Goal: Task Accomplishment & Management: Manage account settings

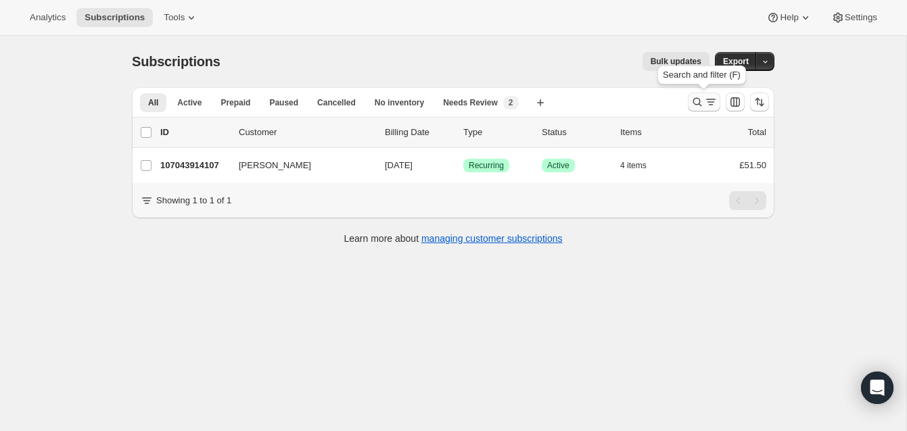
click at [695, 97] on icon "Search and filter results" at bounding box center [698, 102] width 14 height 14
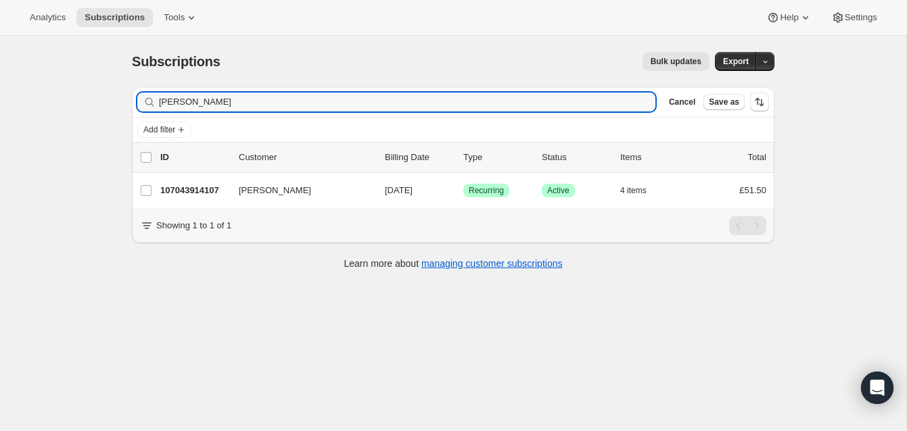
drag, startPoint x: 220, startPoint y: 103, endPoint x: 140, endPoint y: 95, distance: 81.0
click at [140, 95] on div "Gail Donnelly Clear" at bounding box center [396, 102] width 518 height 19
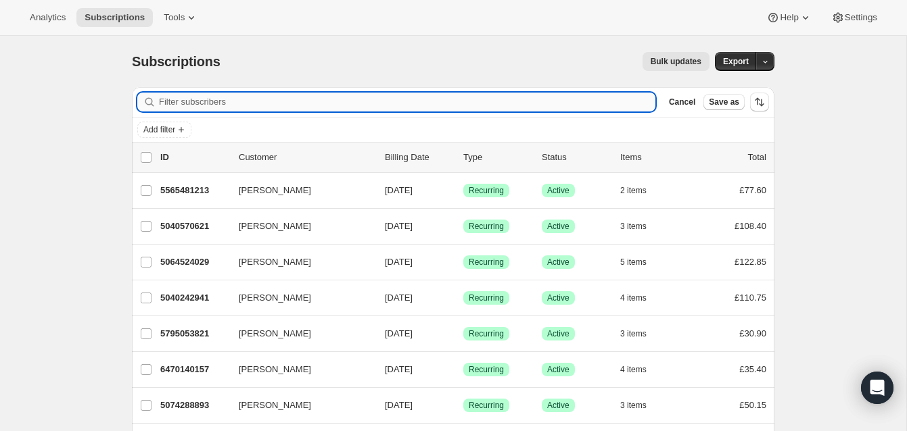
click at [166, 101] on input "Filter subscribers" at bounding box center [407, 102] width 496 height 19
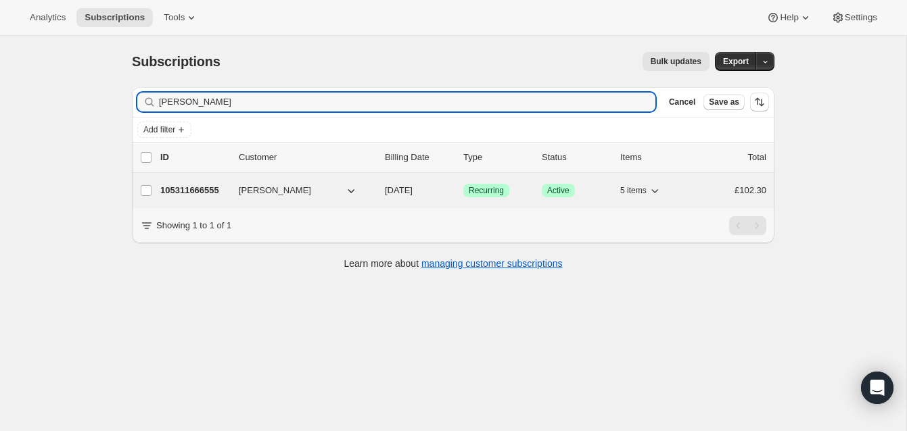
type input "[PERSON_NAME]"
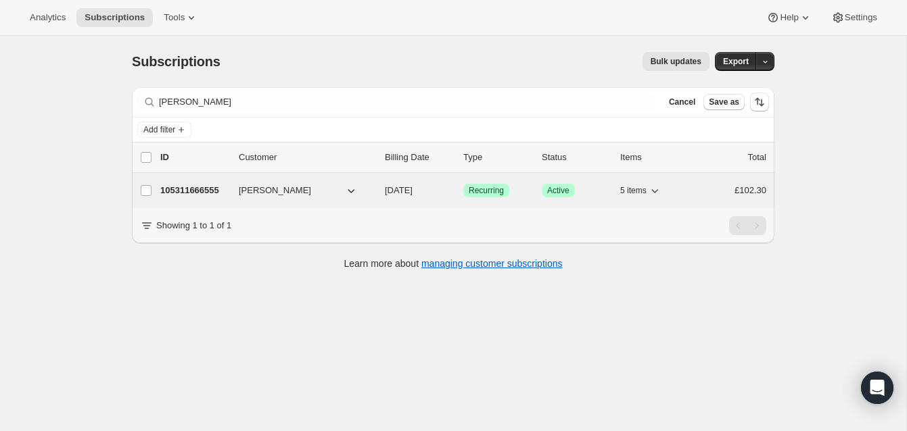
click at [187, 189] on p "105311666555" at bounding box center [194, 191] width 68 height 14
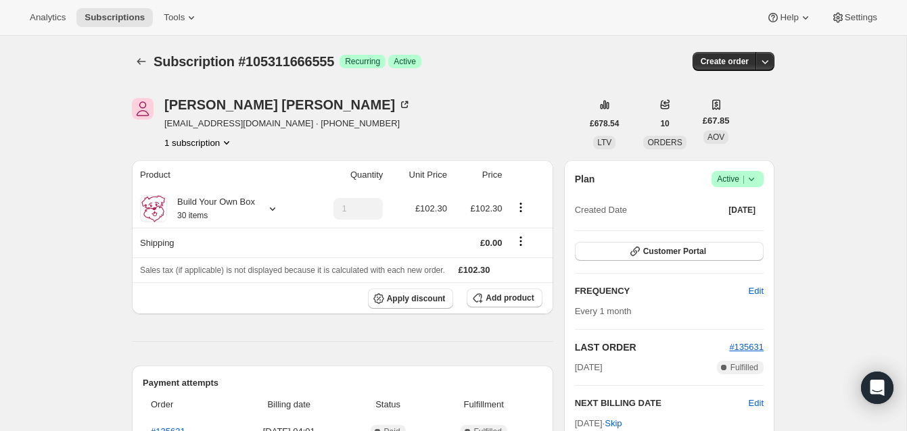
click at [722, 175] on span "Active |" at bounding box center [737, 179] width 41 height 14
click at [719, 229] on span "Cancel subscription" at bounding box center [733, 229] width 76 height 10
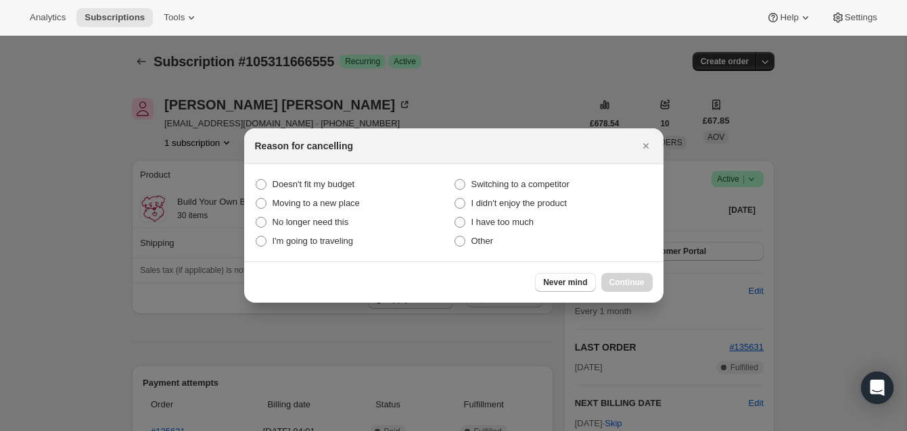
drag, startPoint x: 461, startPoint y: 241, endPoint x: 527, endPoint y: 262, distance: 68.9
click at [464, 242] on span ":rbv:" at bounding box center [459, 241] width 11 height 11
click at [455, 237] on input "Other" at bounding box center [454, 236] width 1 height 1
radio input "true"
click at [637, 278] on span "Continue" at bounding box center [626, 282] width 35 height 11
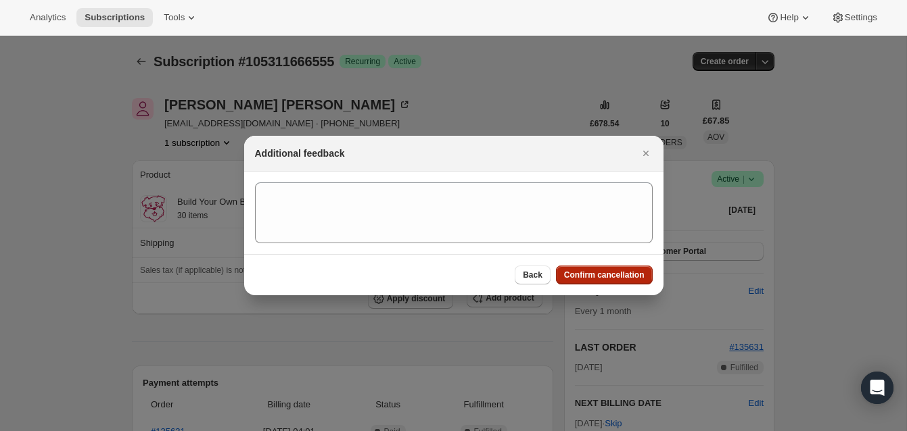
click at [635, 271] on span "Confirm cancellation" at bounding box center [604, 275] width 80 height 11
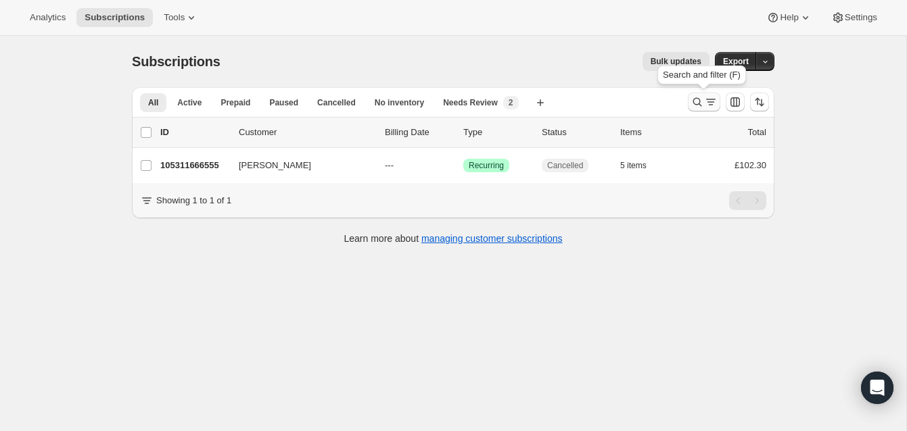
click at [695, 97] on icon "Search and filter results" at bounding box center [698, 102] width 14 height 14
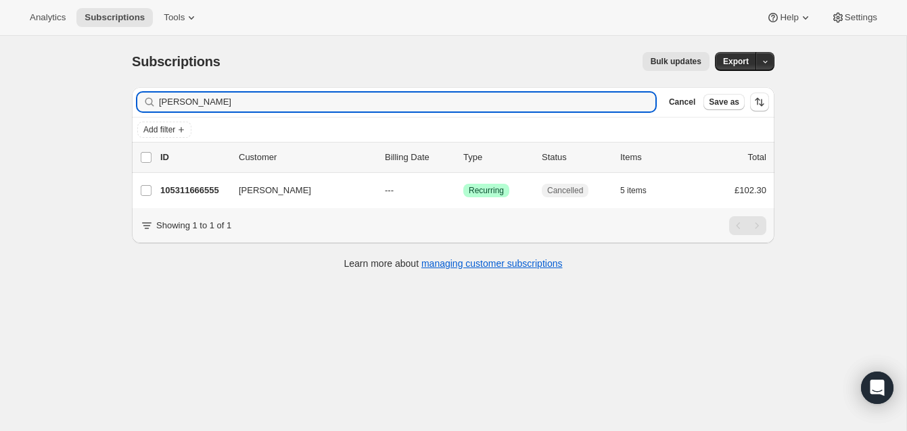
drag, startPoint x: 231, startPoint y: 106, endPoint x: 112, endPoint y: 88, distance: 119.7
click at [112, 88] on div "Subscriptions. This page is ready Subscriptions Bulk updates More actions Bulk …" at bounding box center [453, 251] width 906 height 431
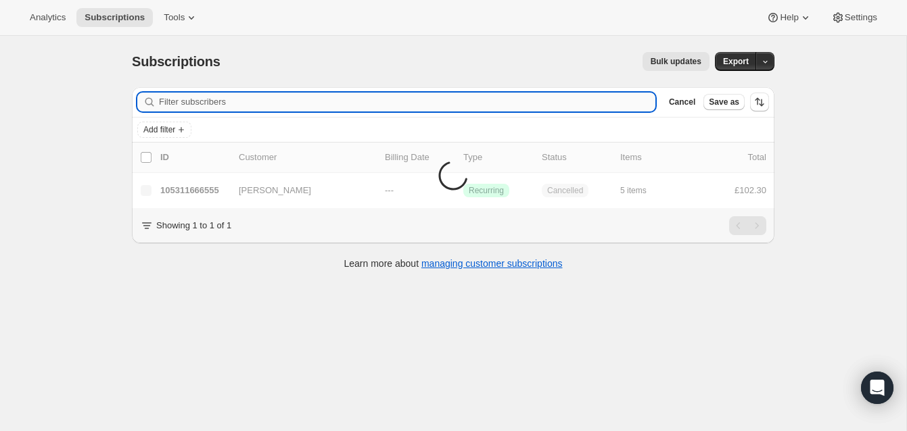
click at [181, 102] on input "Filter subscribers" at bounding box center [407, 102] width 496 height 19
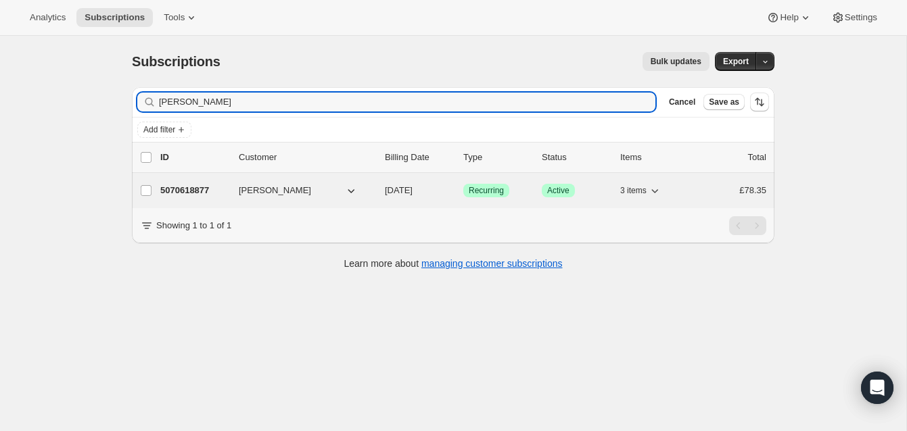
type input "[PERSON_NAME]"
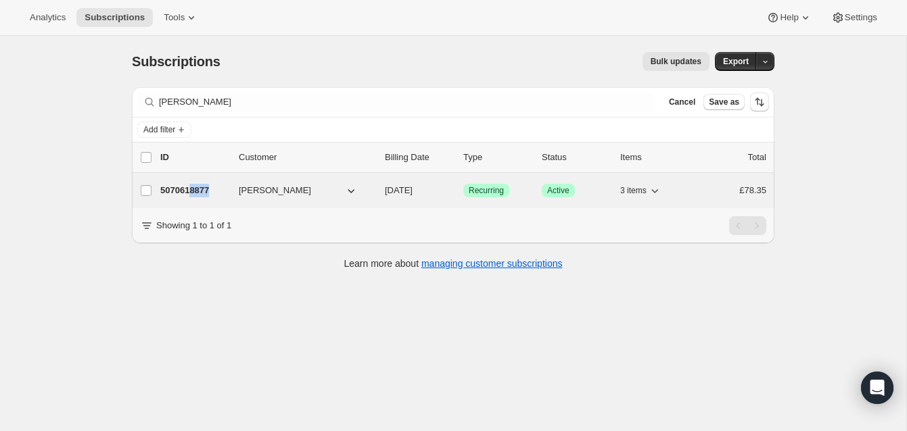
click at [193, 189] on p "5070618877" at bounding box center [194, 191] width 68 height 14
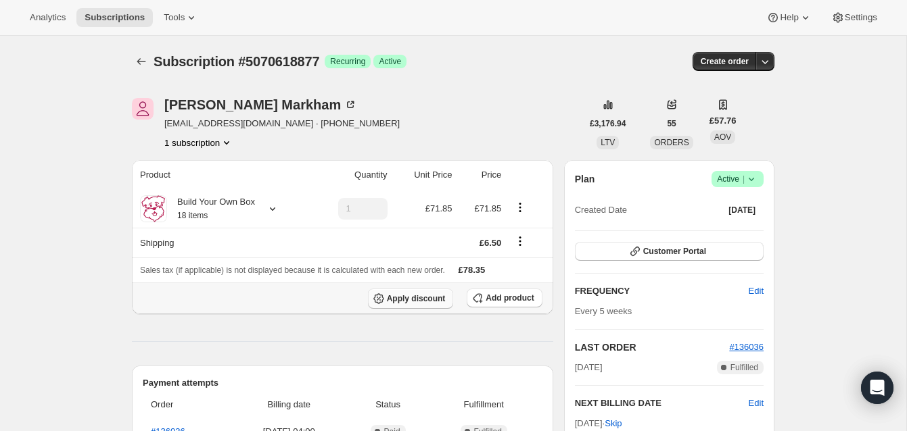
click at [422, 297] on span "Apply discount" at bounding box center [416, 299] width 59 height 11
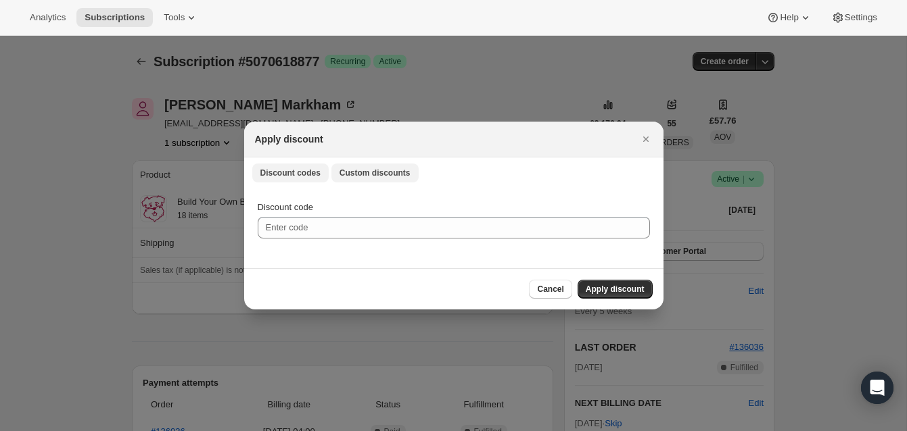
click at [371, 171] on span "Custom discounts" at bounding box center [375, 173] width 71 height 11
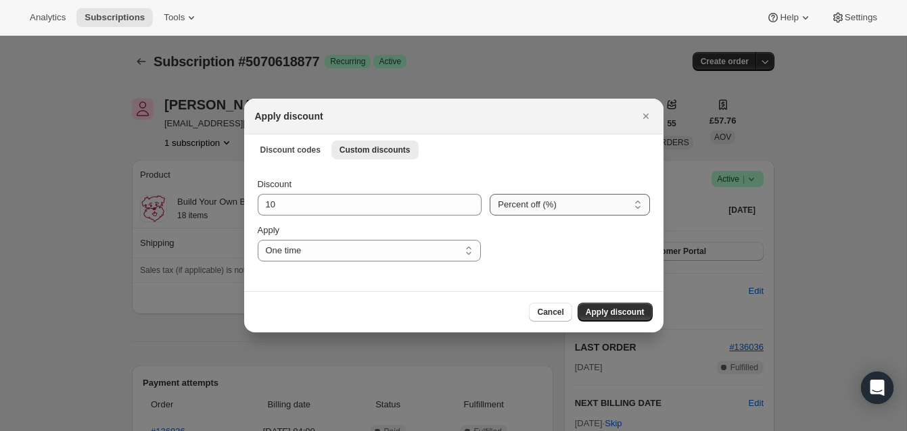
click at [515, 202] on select "Percent off (%) Amount off (£)" at bounding box center [570, 205] width 160 height 22
select select "fixed"
click at [490, 194] on select "Percent off (%) Amount off (£)" at bounding box center [570, 205] width 160 height 22
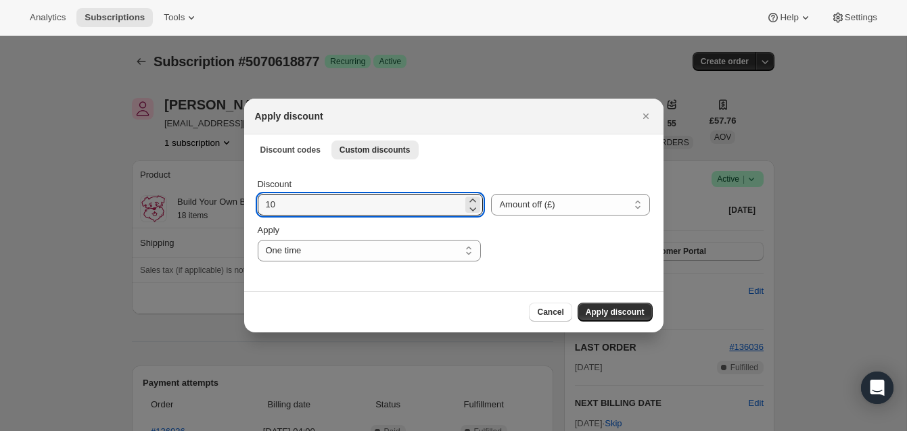
drag, startPoint x: 281, startPoint y: 203, endPoint x: 255, endPoint y: 202, distance: 26.4
click at [255, 202] on div "Discount 10 Percent off (%) Amount off (£) Amount off (£) Apply One time Specif…" at bounding box center [453, 227] width 419 height 127
type input "5.00"
click at [607, 310] on span "Apply discount" at bounding box center [615, 312] width 59 height 11
